Goal: Task Accomplishment & Management: Manage account settings

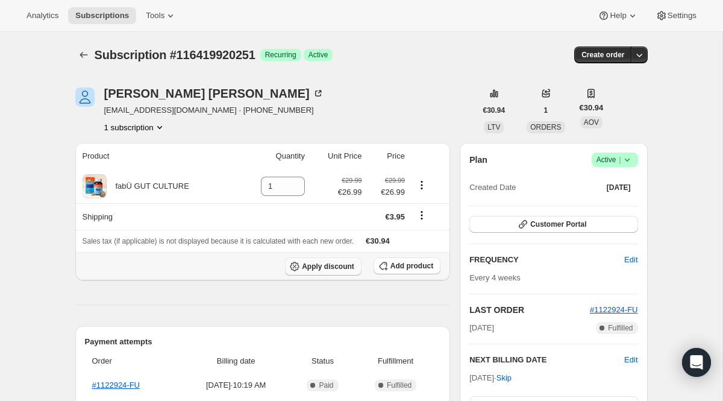
click at [334, 264] on span "Apply discount" at bounding box center [328, 266] width 52 height 10
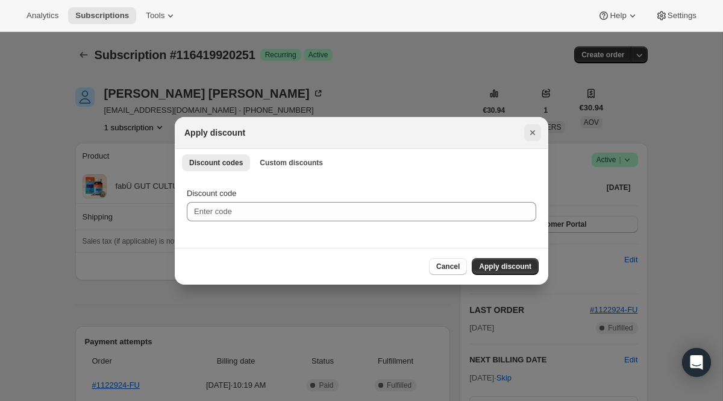
click at [528, 137] on icon "Close" at bounding box center [533, 133] width 12 height 12
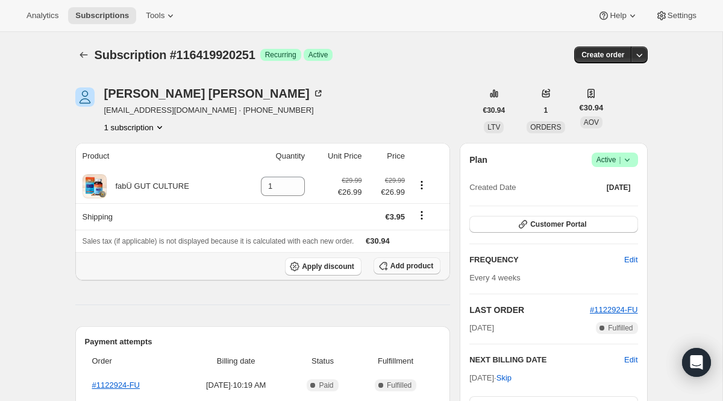
click at [389, 267] on button "Add product" at bounding box center [407, 265] width 67 height 17
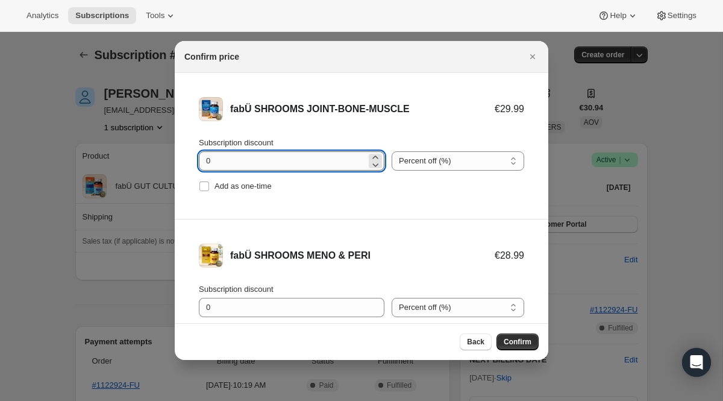
click at [204, 161] on input "0" at bounding box center [282, 160] width 167 height 19
type input "10"
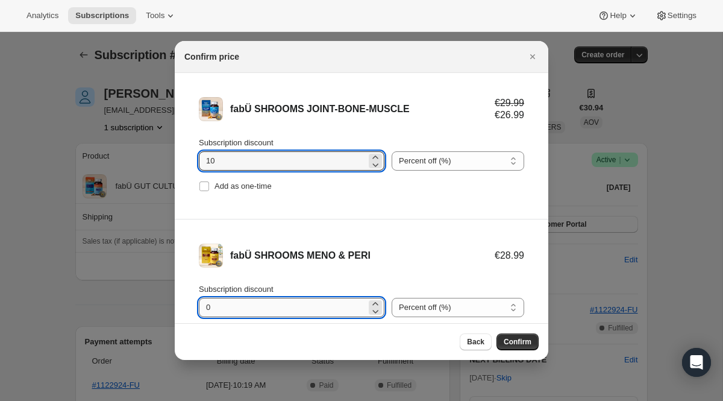
click at [206, 309] on input "0" at bounding box center [282, 307] width 167 height 19
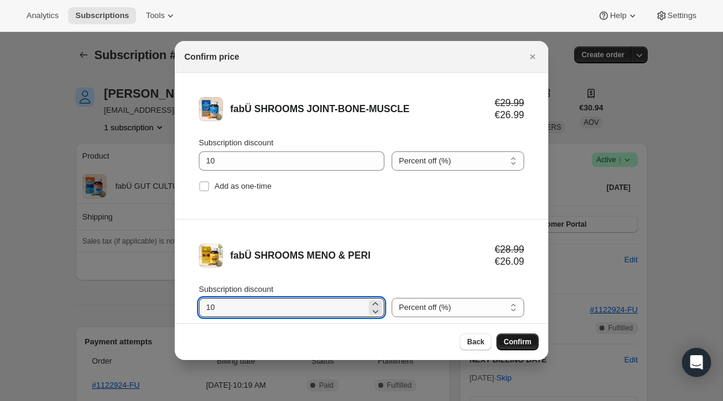
type input "10"
click at [510, 334] on button "Confirm" at bounding box center [517, 341] width 42 height 17
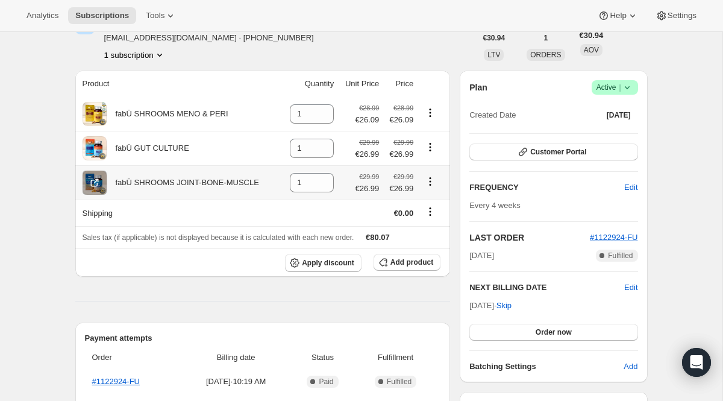
scroll to position [74, 0]
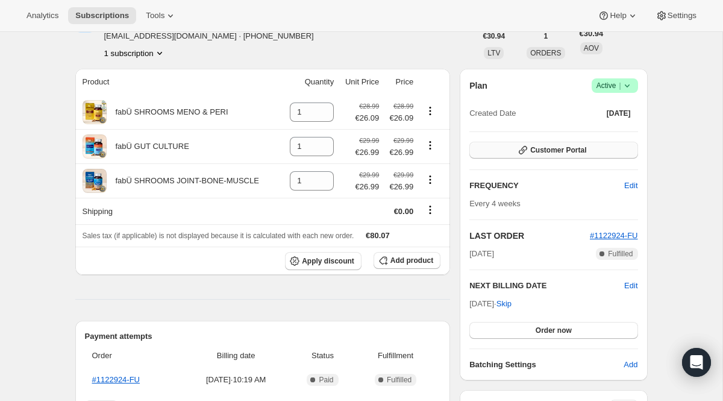
click at [592, 150] on button "Customer Portal" at bounding box center [553, 150] width 168 height 17
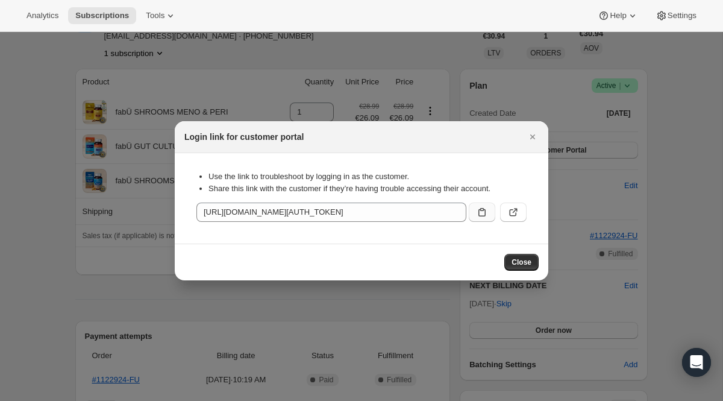
click at [484, 210] on icon ":rfp:" at bounding box center [482, 212] width 12 height 12
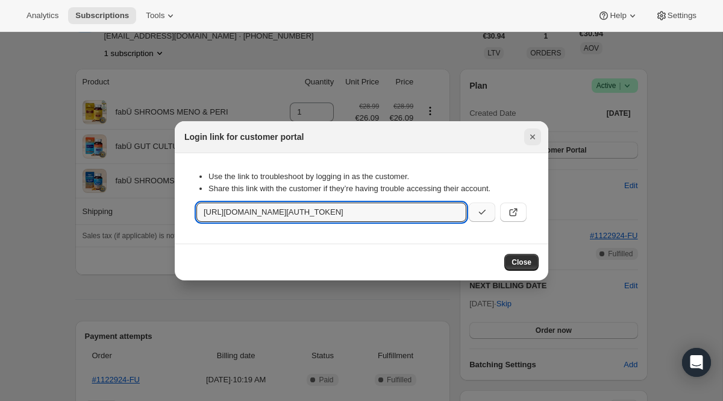
click at [534, 136] on icon "Close" at bounding box center [533, 137] width 12 height 12
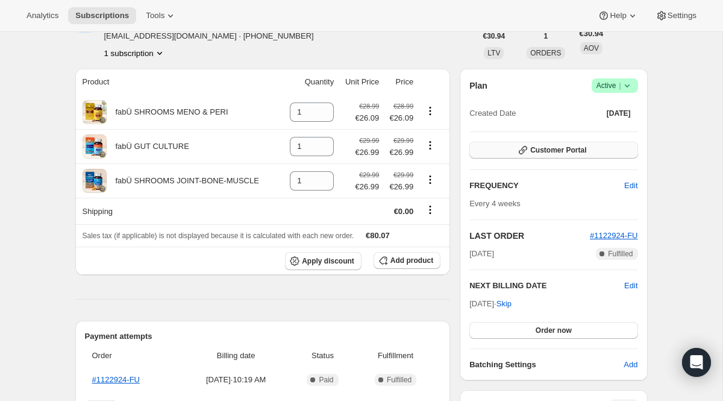
click at [543, 152] on span "Customer Portal" at bounding box center [558, 150] width 56 height 10
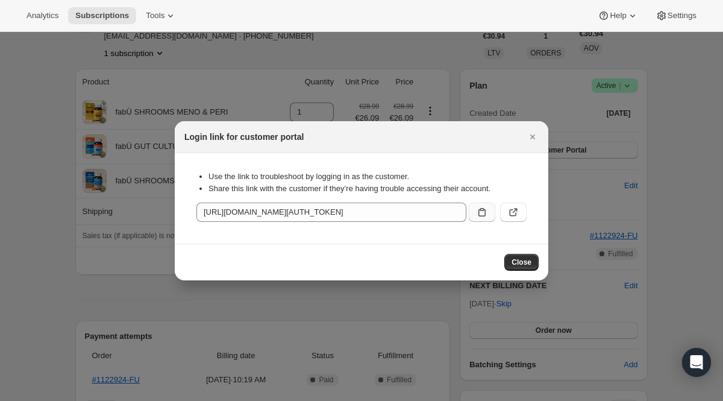
click at [475, 208] on button ":rfp:" at bounding box center [482, 211] width 27 height 19
